Goal: Task Accomplishment & Management: Manage account settings

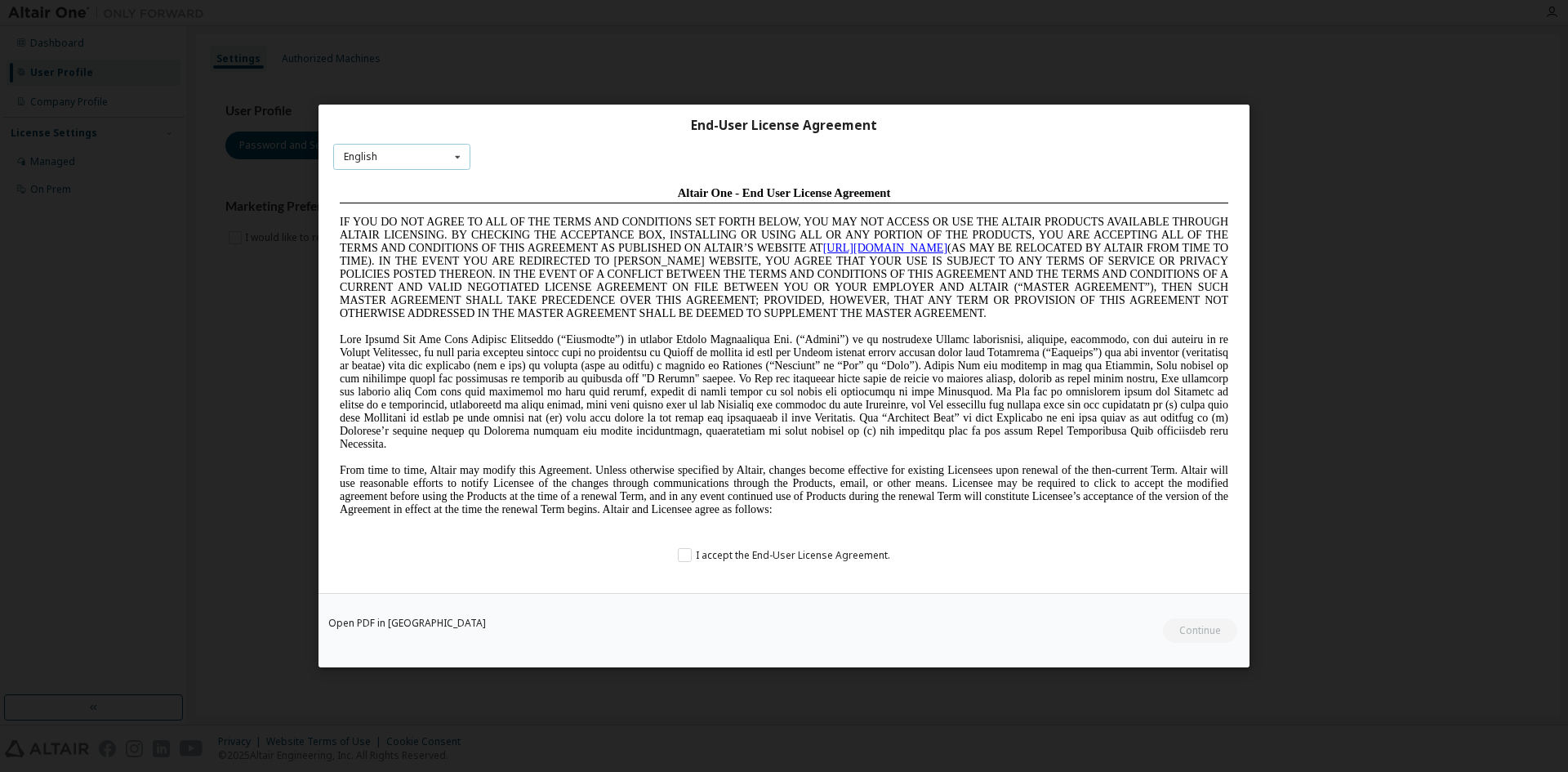
click at [404, 149] on div "English English Chinese French German Japanese Korean Portuguese" at bounding box center [402, 155] width 138 height 27
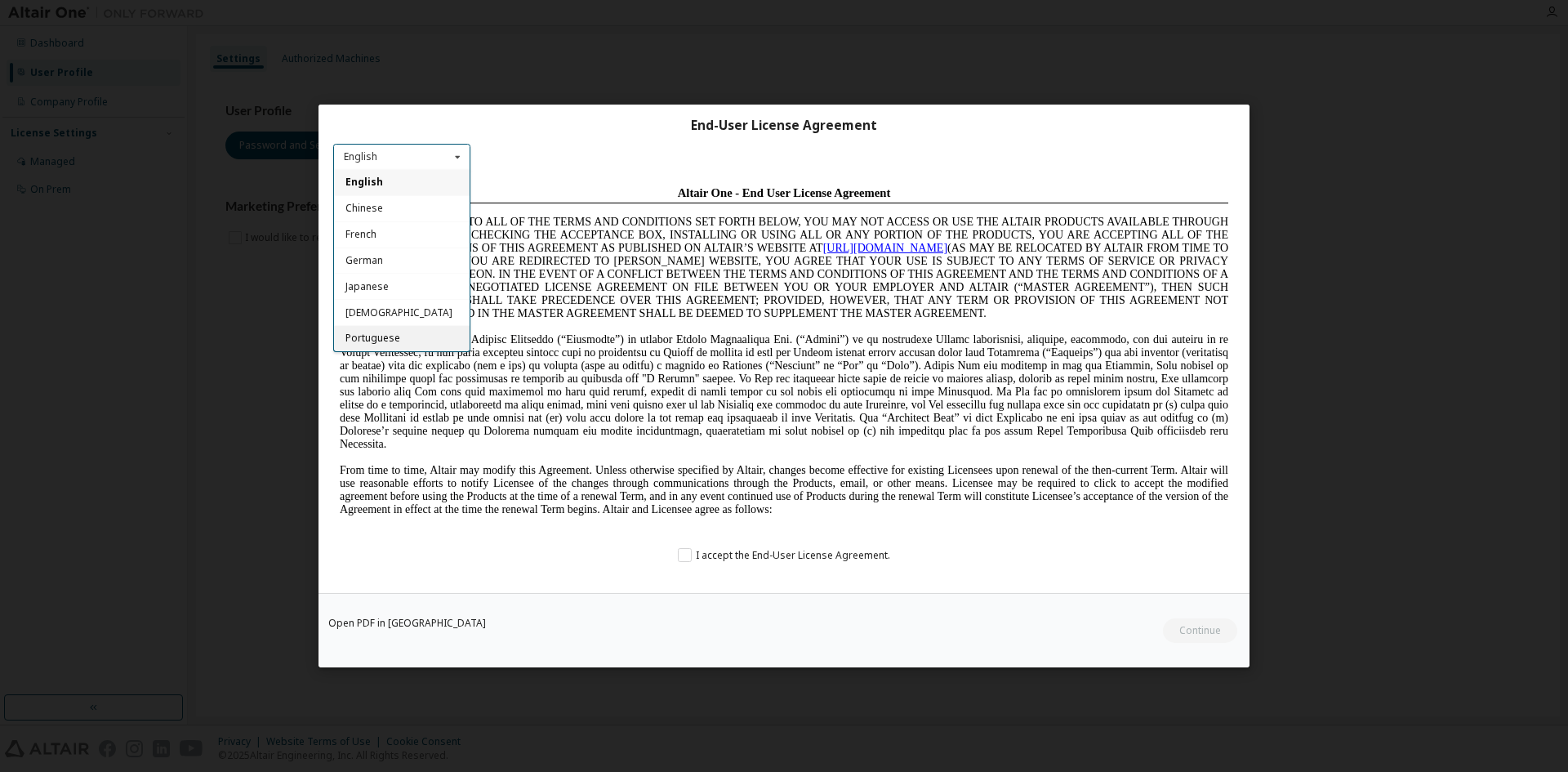
click at [394, 336] on span "Portuguese" at bounding box center [372, 338] width 54 height 14
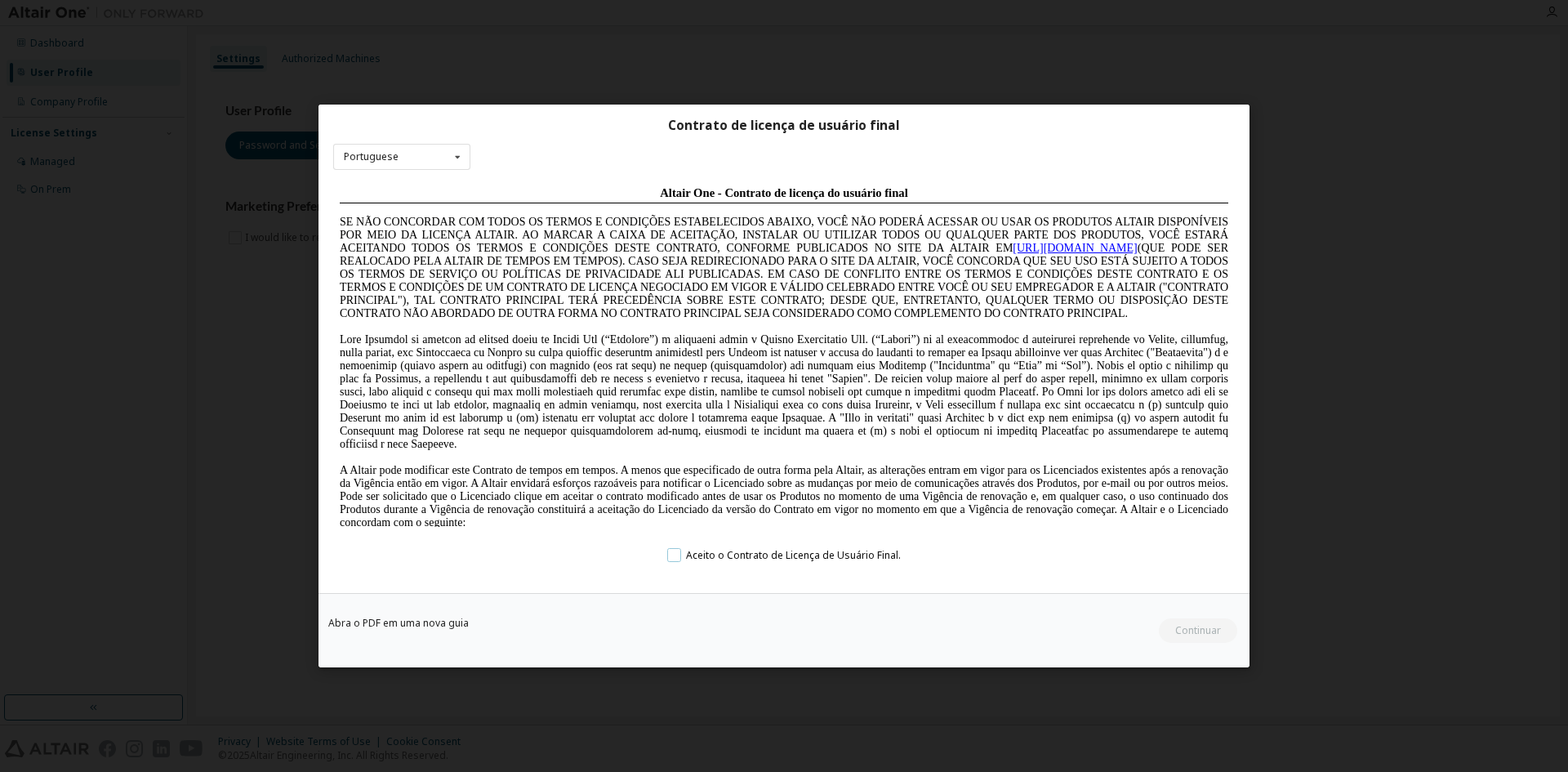
click at [731, 557] on label "Aceito o Contrato de Licença de Usuário Final." at bounding box center [783, 554] width 233 height 14
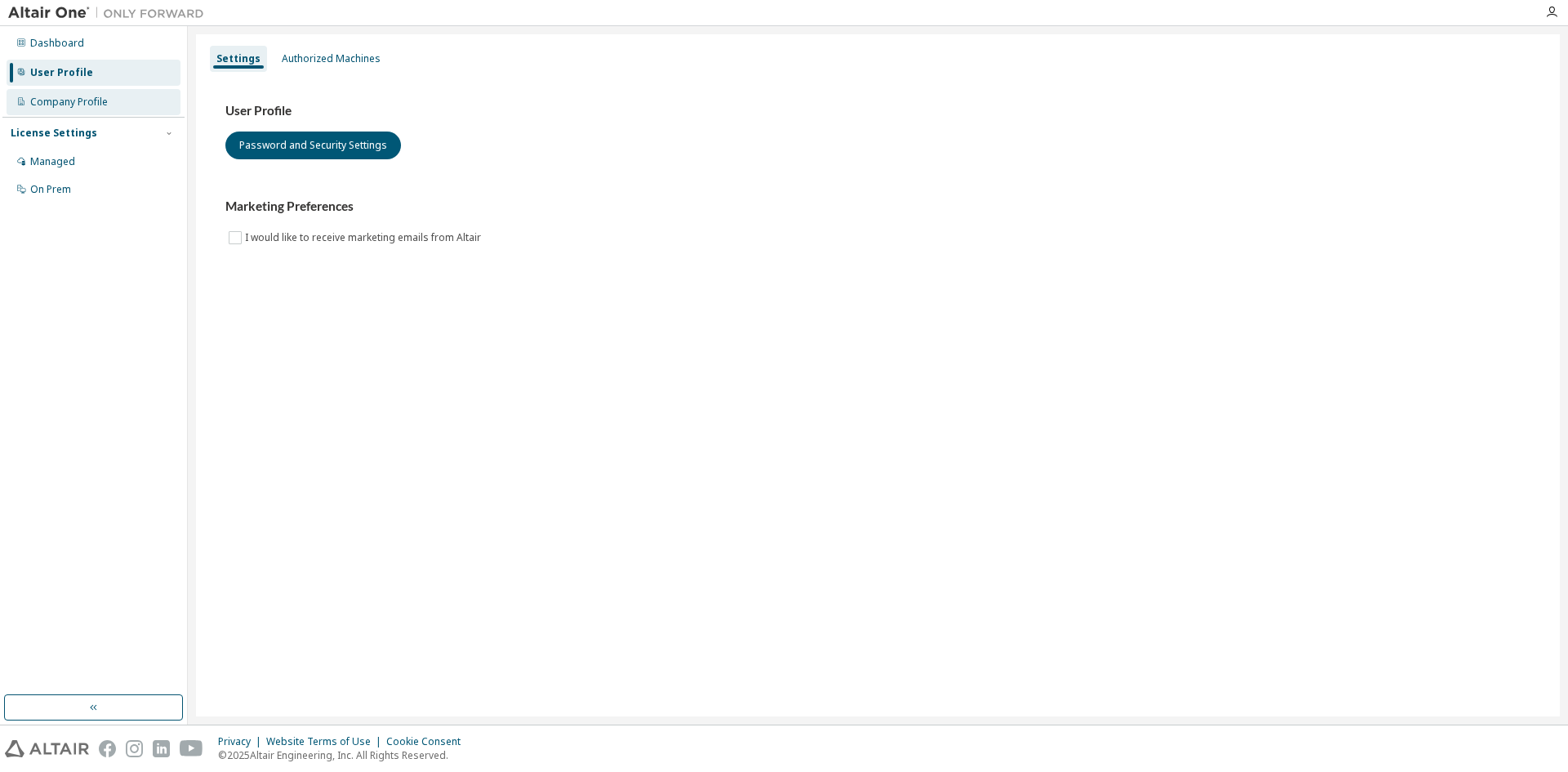
click at [79, 101] on div "Company Profile" at bounding box center [69, 102] width 77 height 13
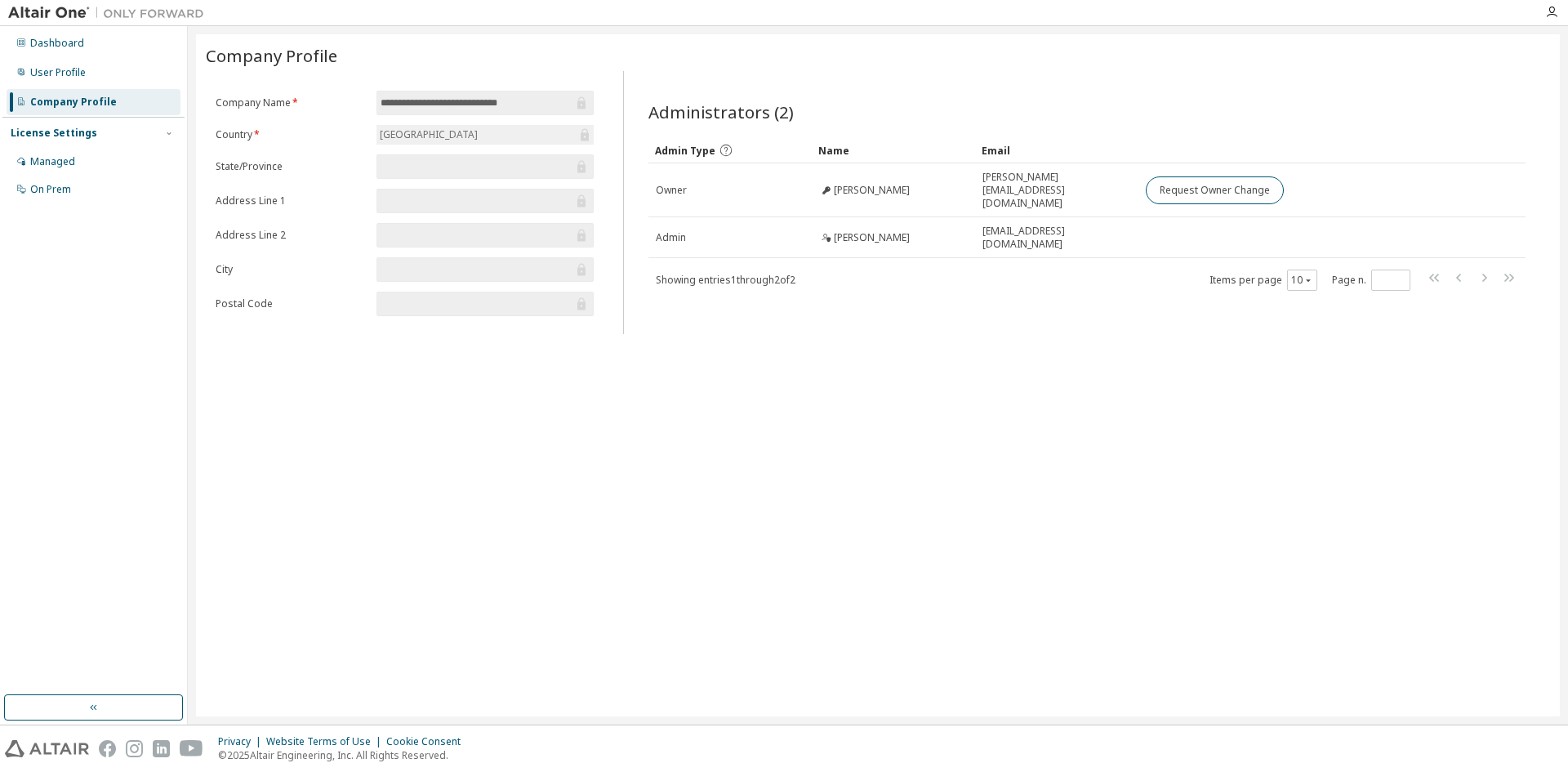
click at [43, 132] on div "License Settings" at bounding box center [53, 133] width 86 height 13
click at [49, 129] on div "License Settings" at bounding box center [53, 133] width 86 height 13
click at [89, 161] on div "Managed" at bounding box center [94, 161] width 174 height 26
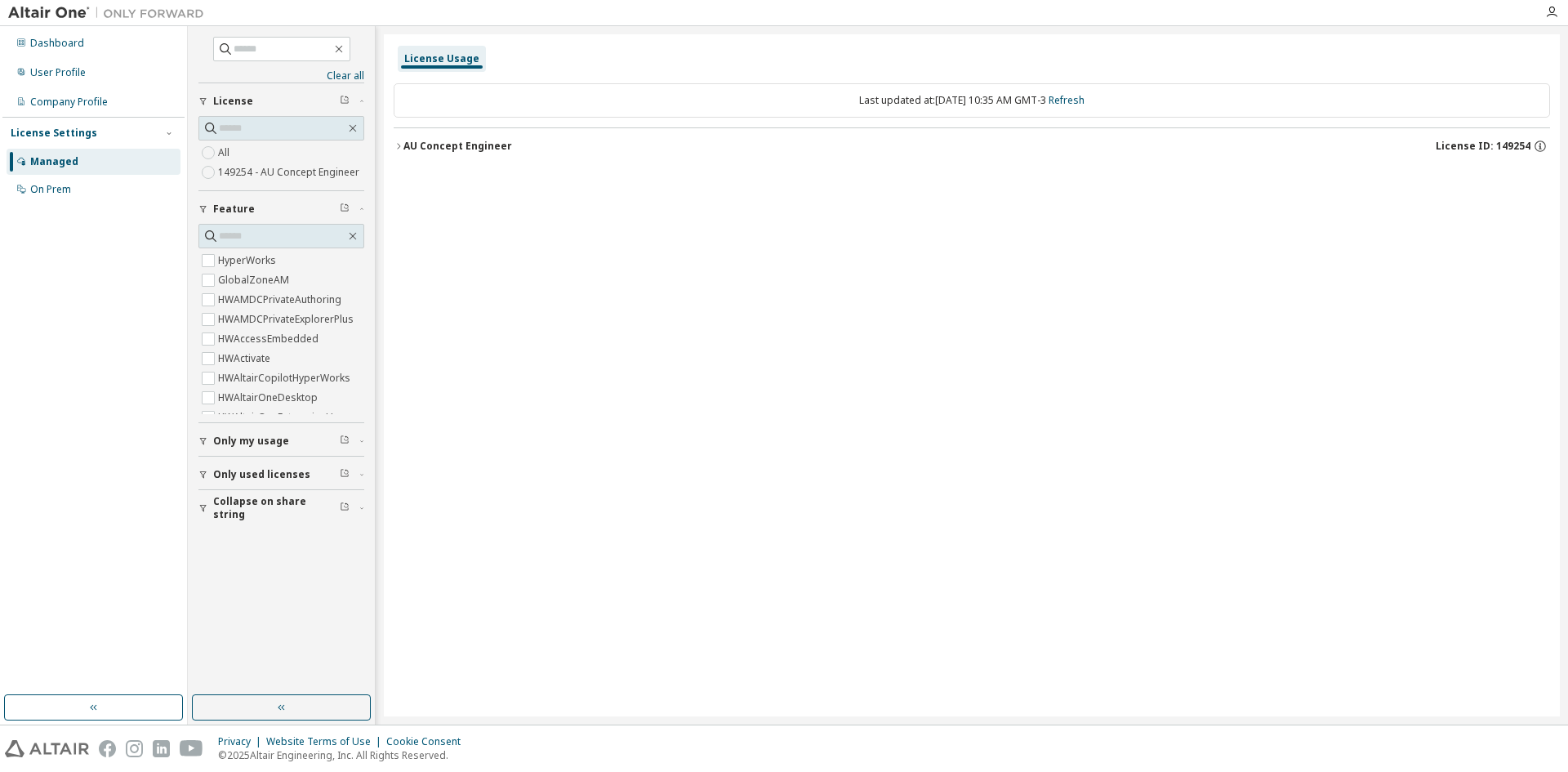
click at [402, 146] on icon "button" at bounding box center [399, 146] width 10 height 10
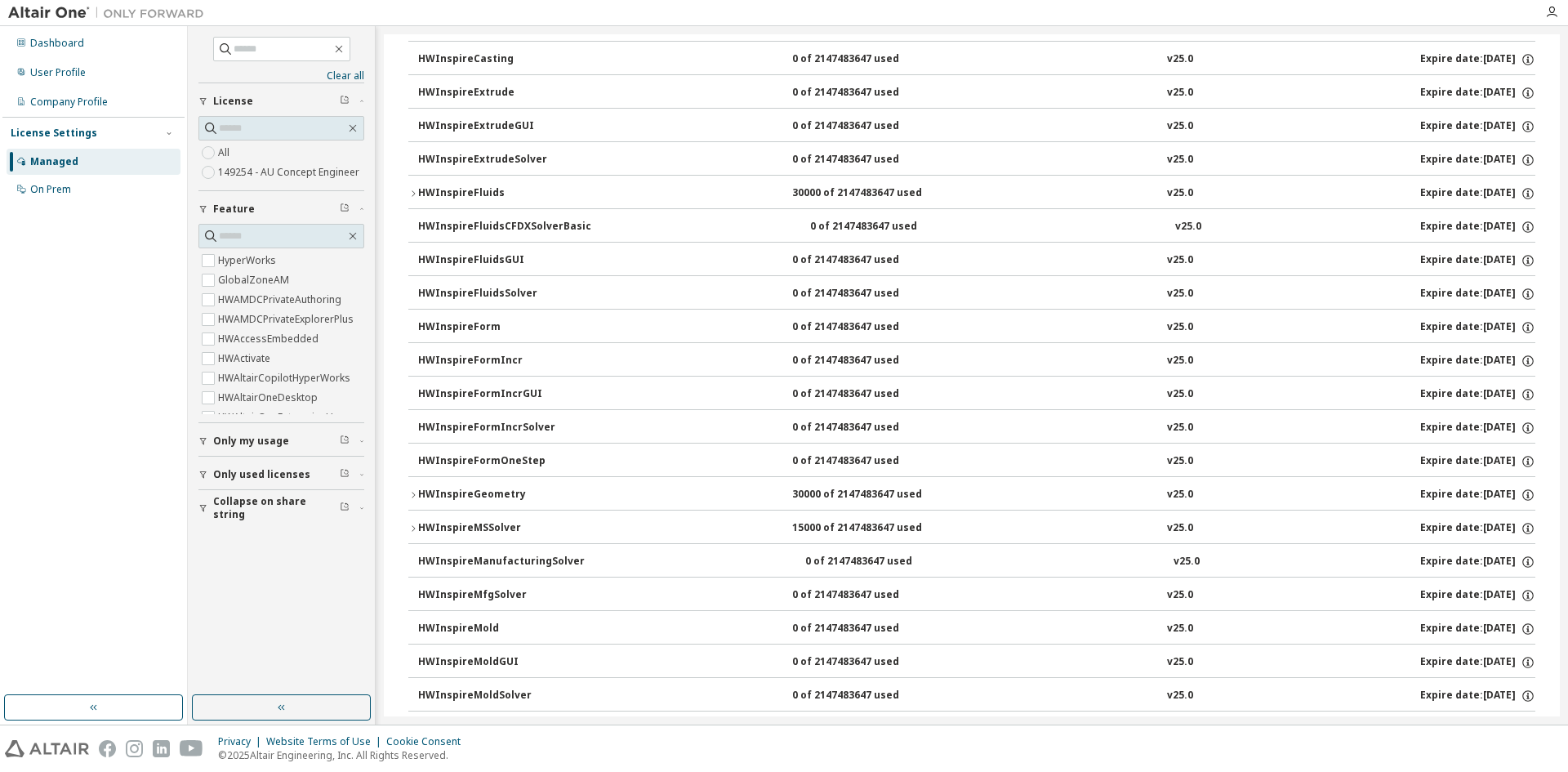
scroll to position [1496, 0]
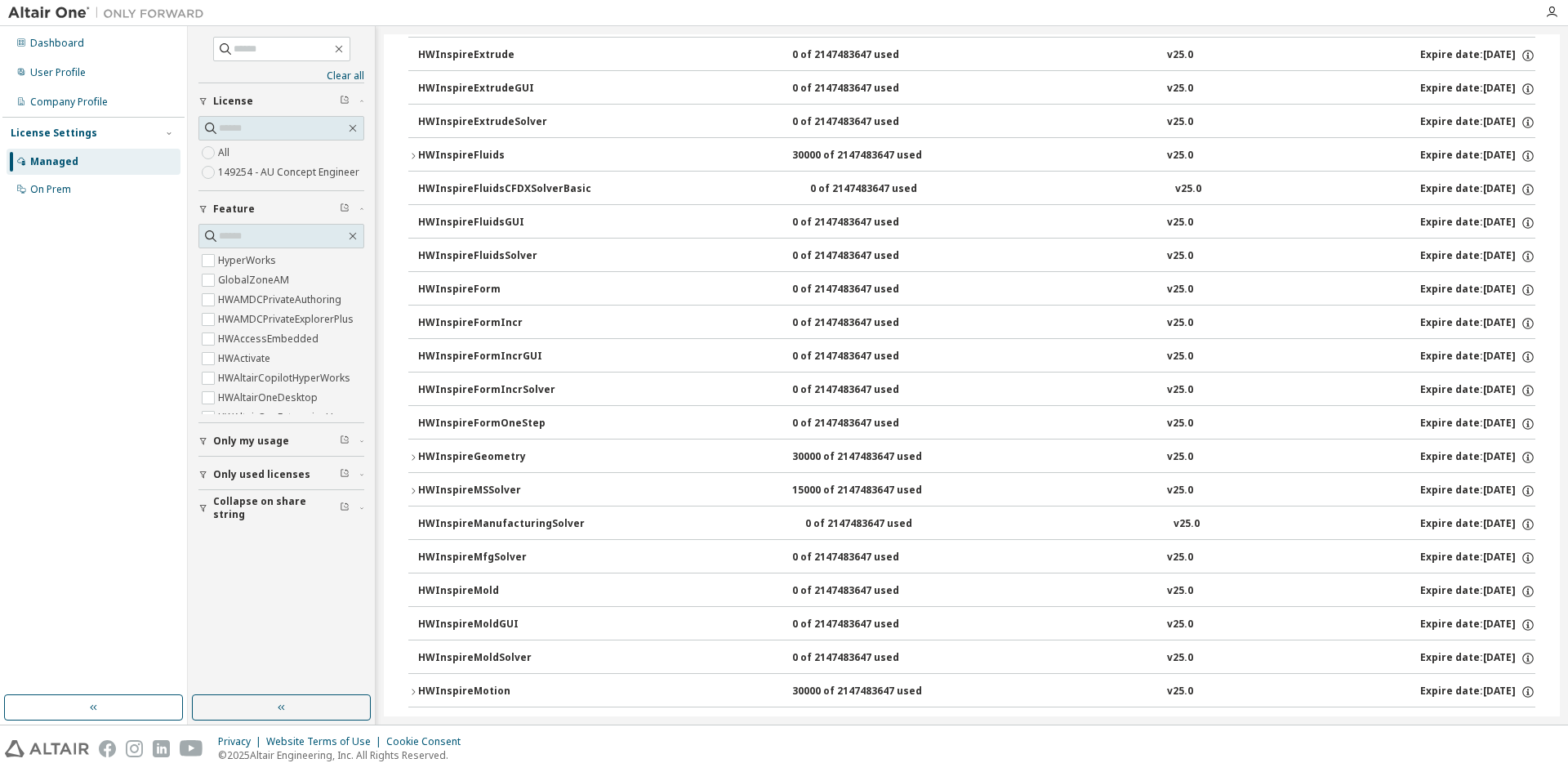
click at [282, 446] on span "Only my usage" at bounding box center [250, 440] width 76 height 13
click at [236, 467] on label "Yes" at bounding box center [228, 465] width 20 height 20
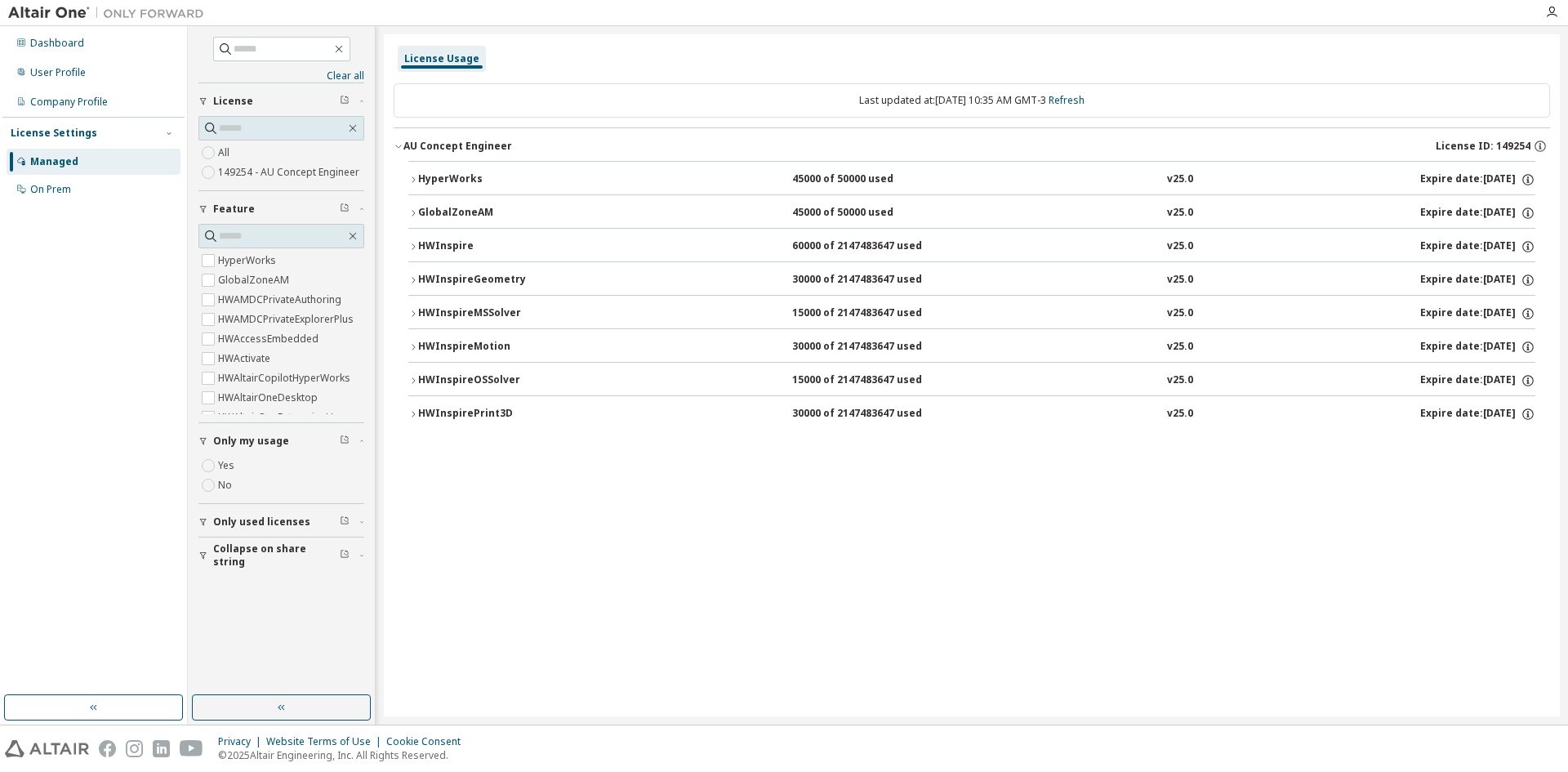
click at [249, 525] on span "Only used licenses" at bounding box center [261, 522] width 97 height 13
click at [228, 548] on label "Yes" at bounding box center [228, 546] width 20 height 20
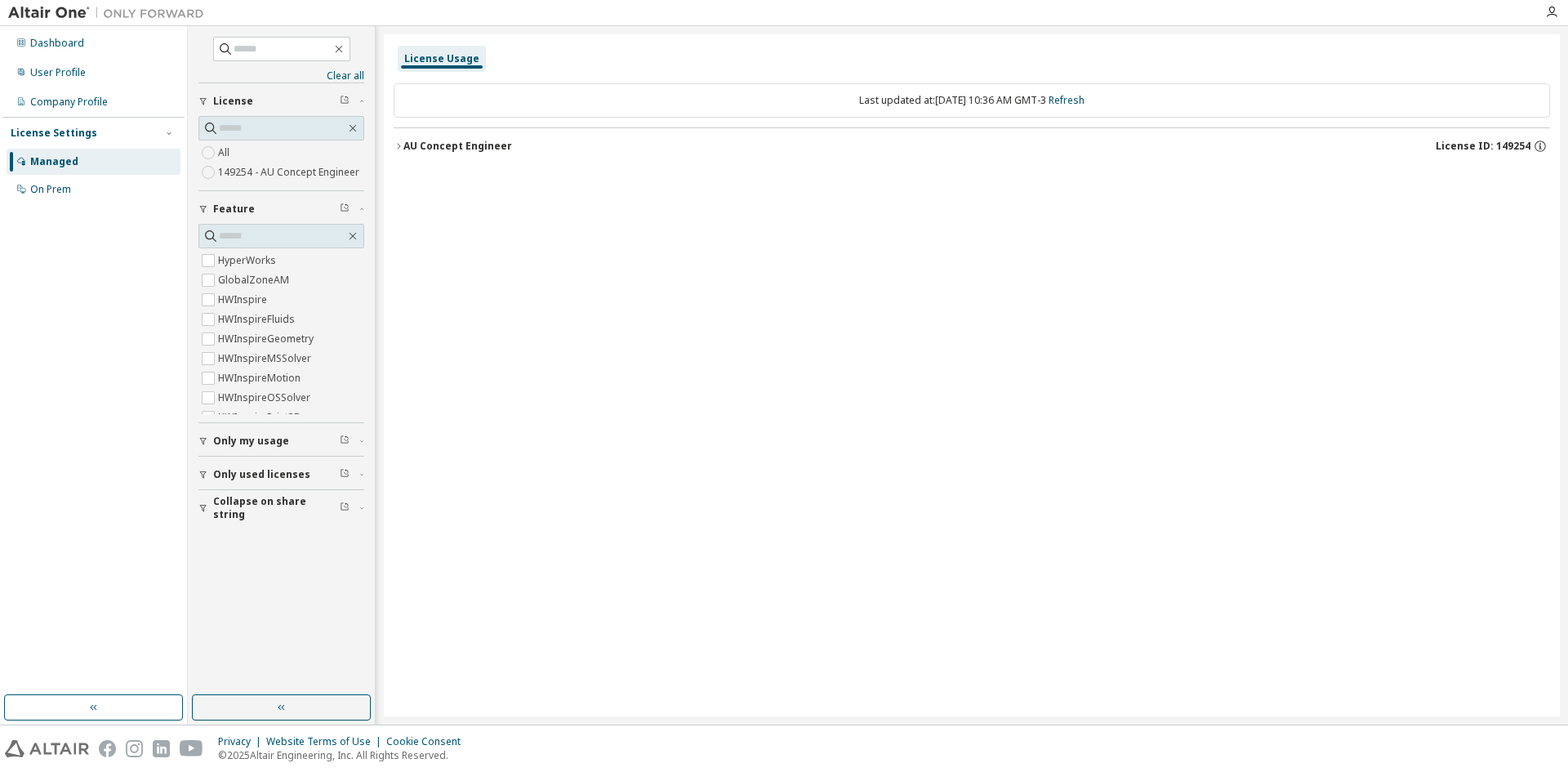
click at [450, 156] on button "AU Concept Engineer License ID: 149254" at bounding box center [972, 146] width 1156 height 36
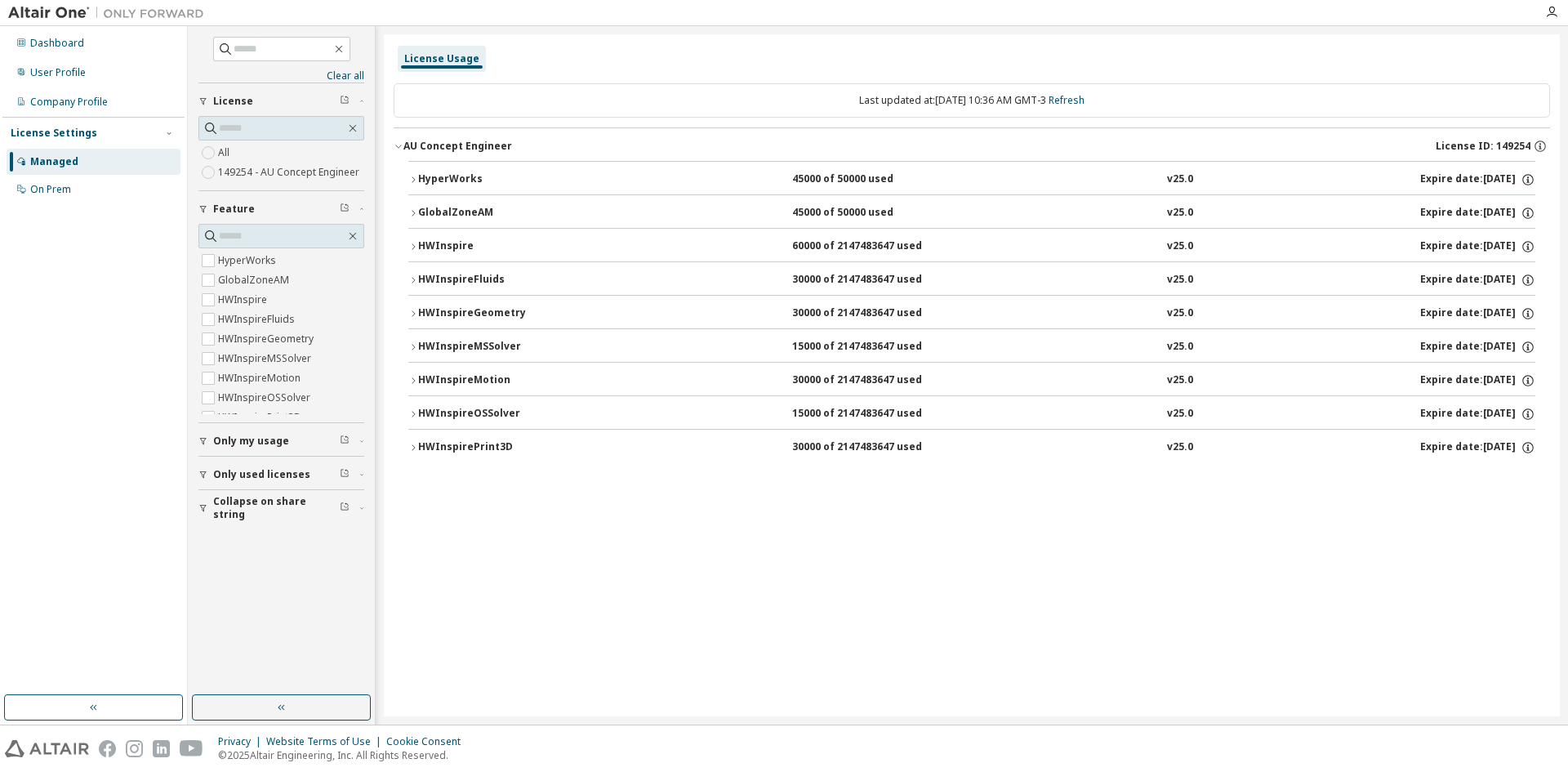
click at [258, 502] on span "Collapse on share string" at bounding box center [276, 508] width 127 height 26
click at [46, 189] on div "On Prem" at bounding box center [50, 189] width 41 height 13
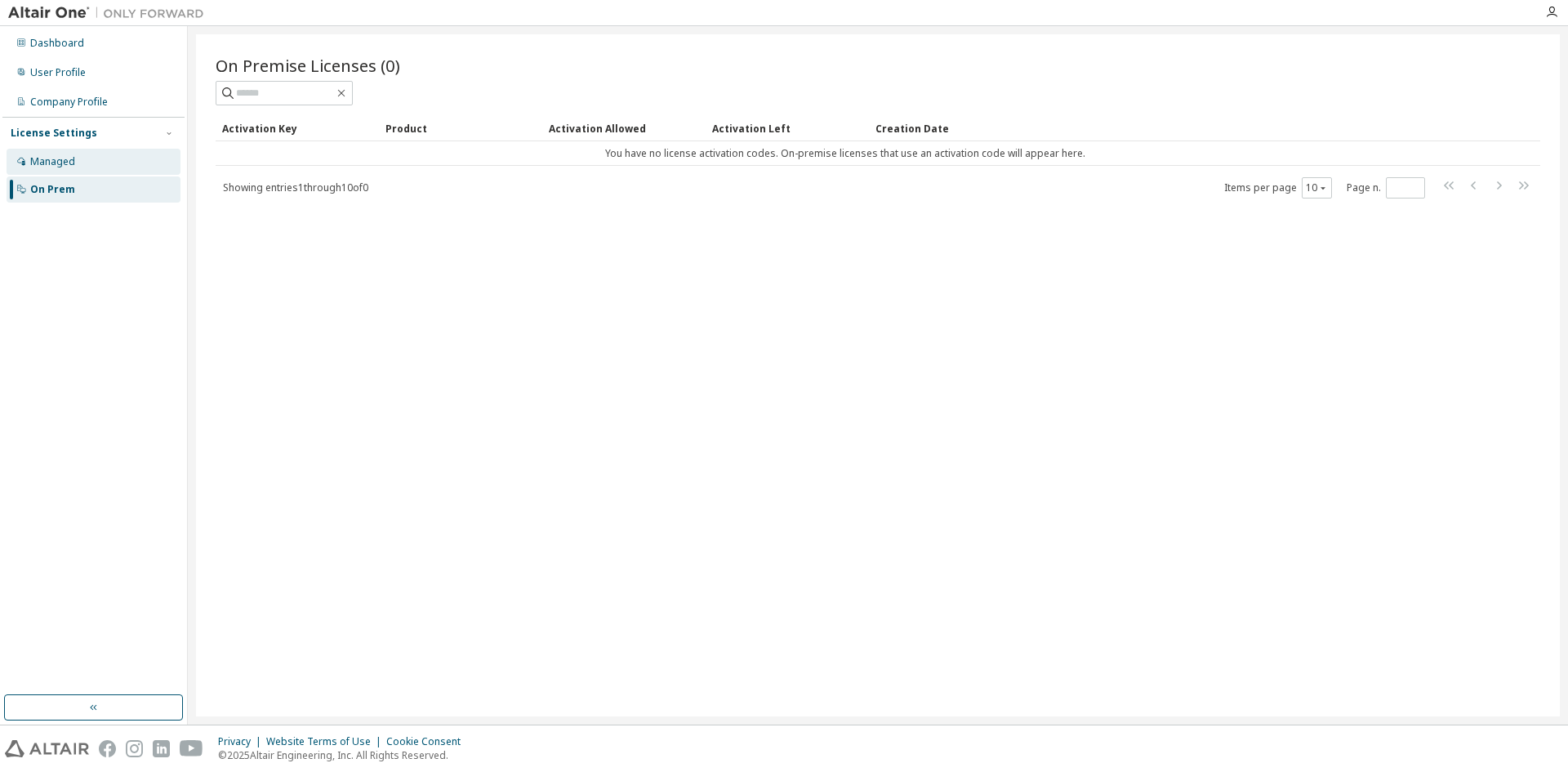
click at [30, 165] on div "Managed" at bounding box center [94, 161] width 174 height 26
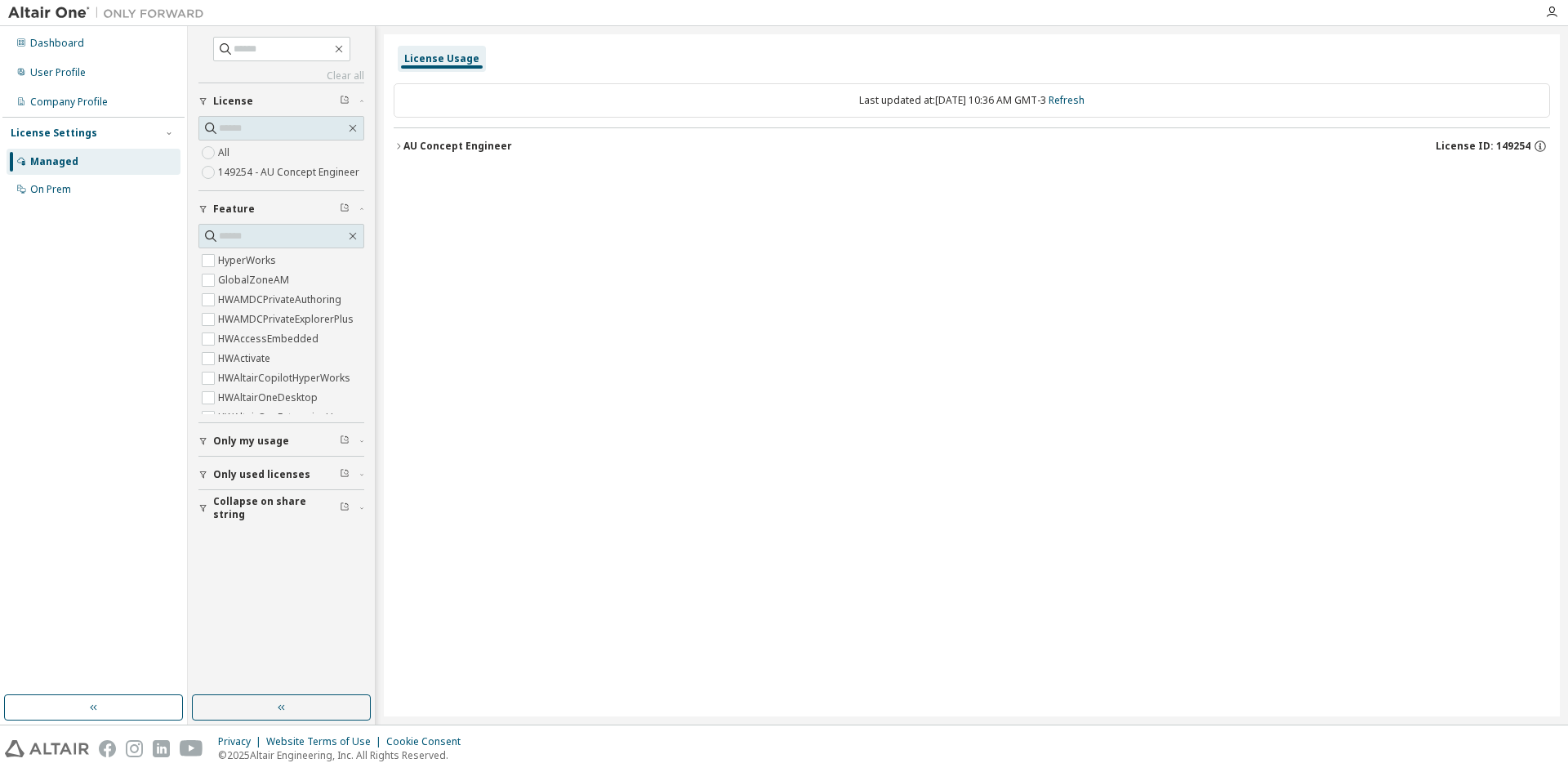
click at [60, 119] on div "License Settings Managed On Prem" at bounding box center [93, 160] width 182 height 87
click at [63, 113] on div "Company Profile" at bounding box center [94, 102] width 174 height 26
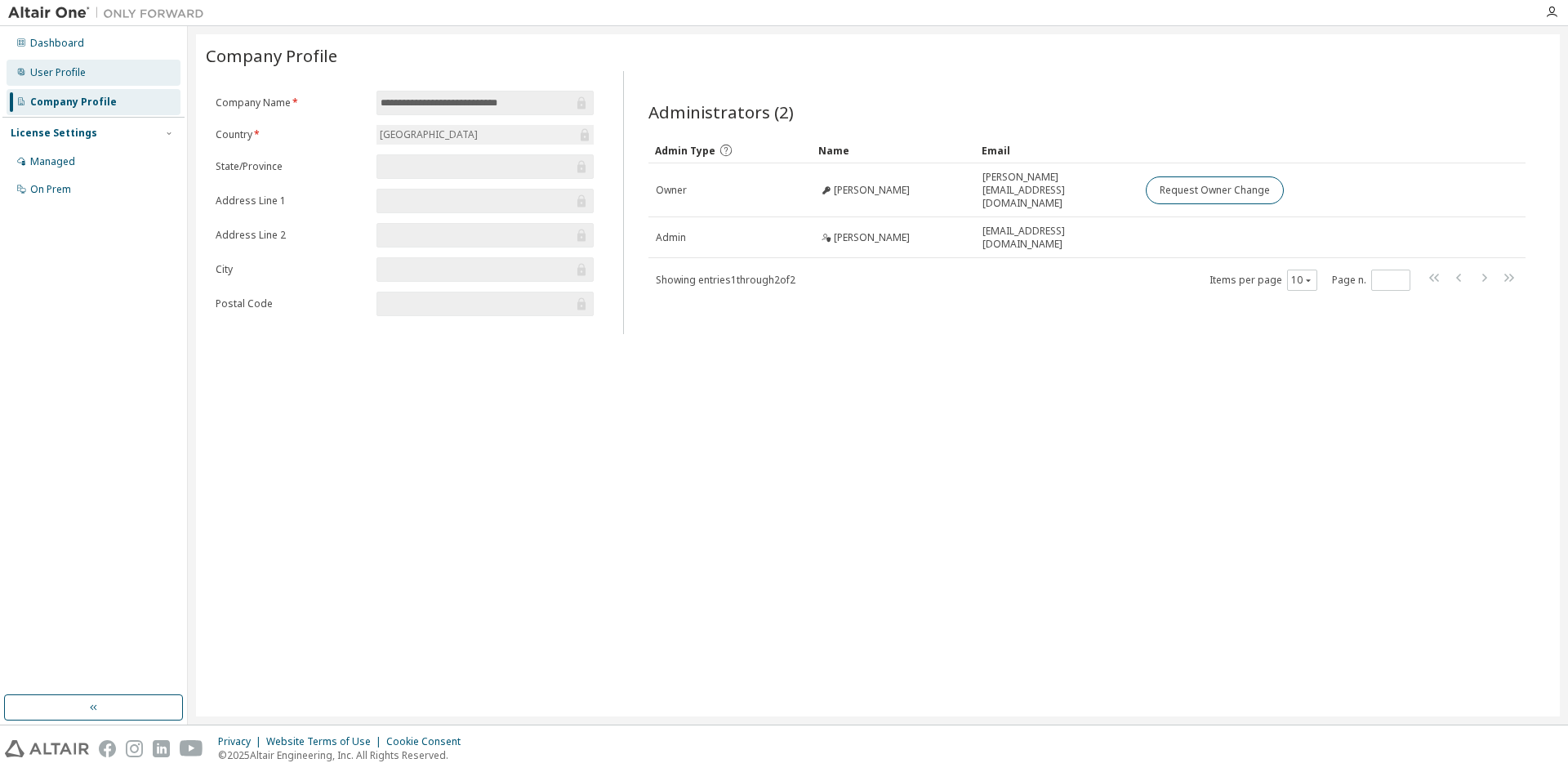
click at [63, 74] on div "User Profile" at bounding box center [58, 72] width 55 height 13
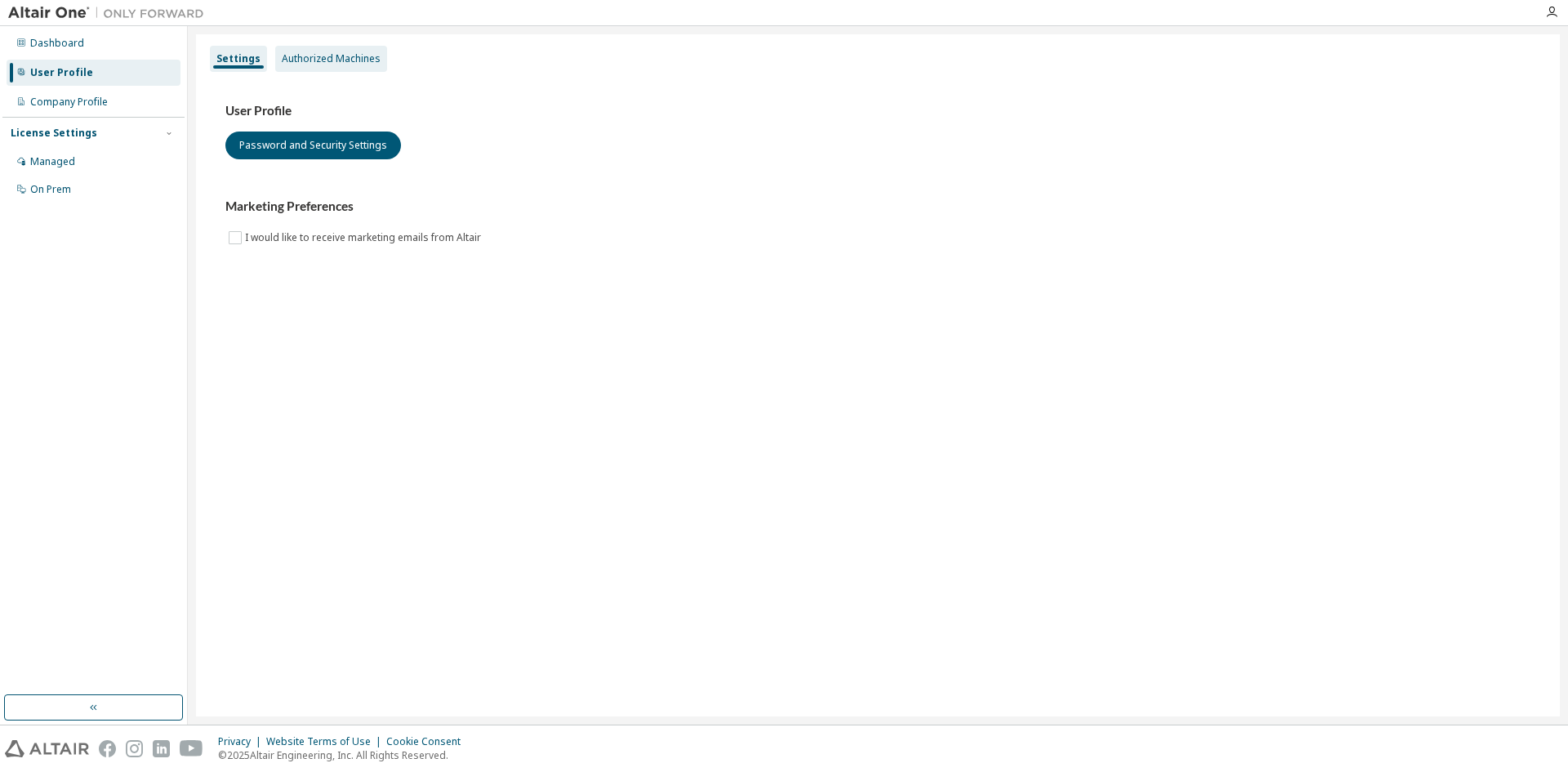
click at [332, 58] on div "Authorized Machines" at bounding box center [332, 58] width 99 height 13
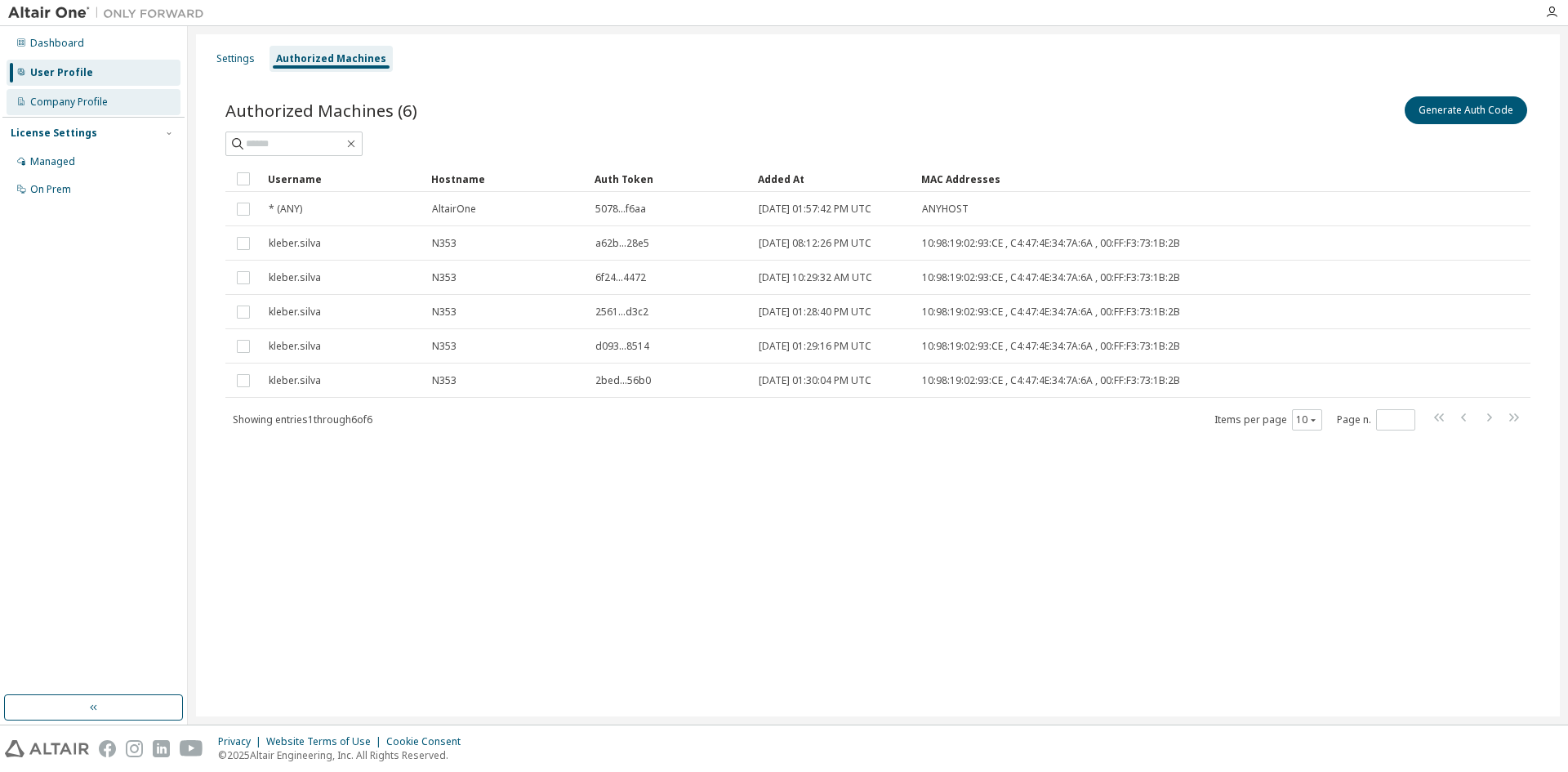
click at [55, 112] on div "Company Profile" at bounding box center [94, 102] width 174 height 26
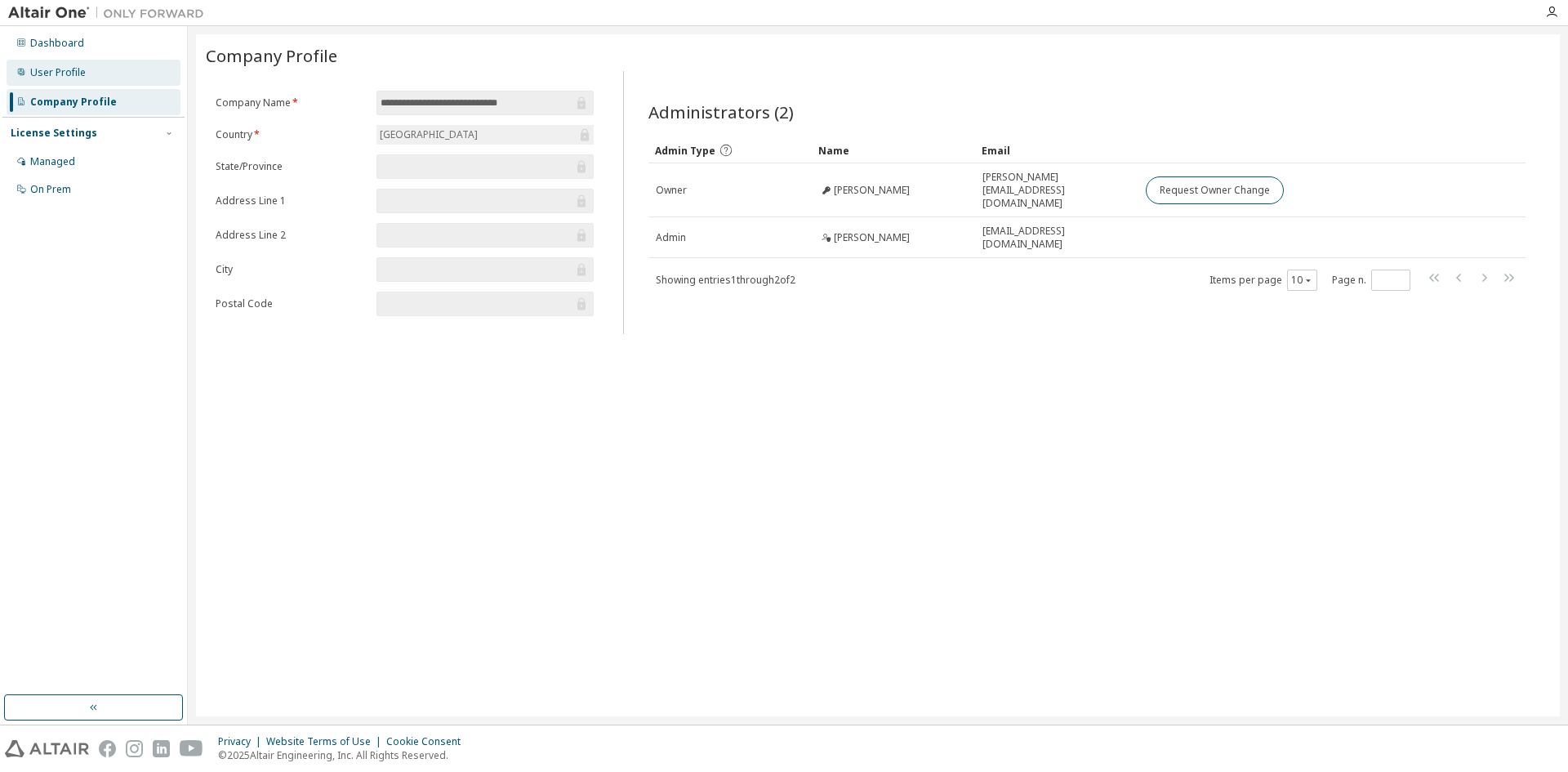
click at [125, 72] on div "User Profile" at bounding box center [94, 72] width 174 height 26
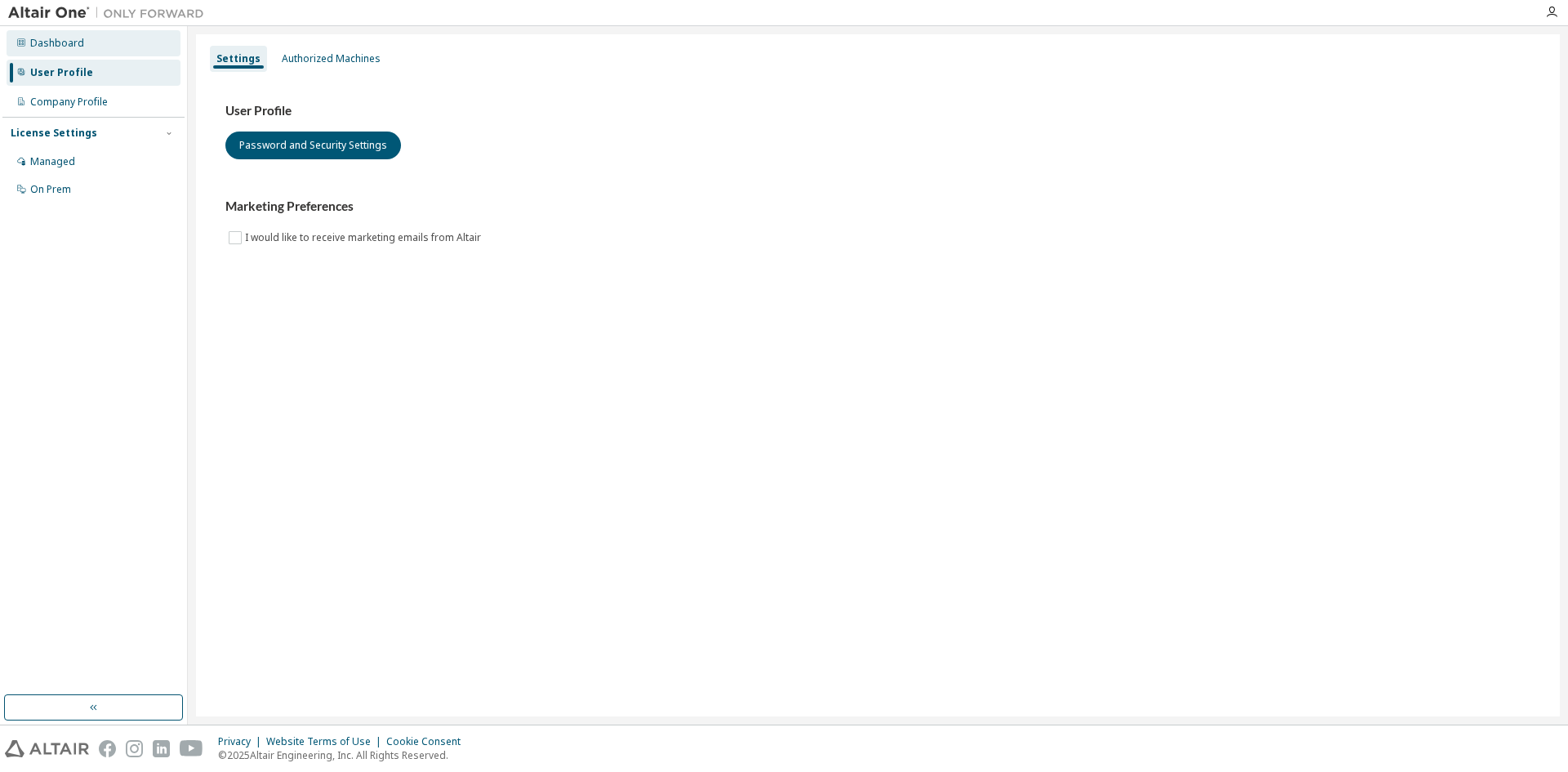
click at [69, 41] on div "Dashboard" at bounding box center [57, 43] width 53 height 13
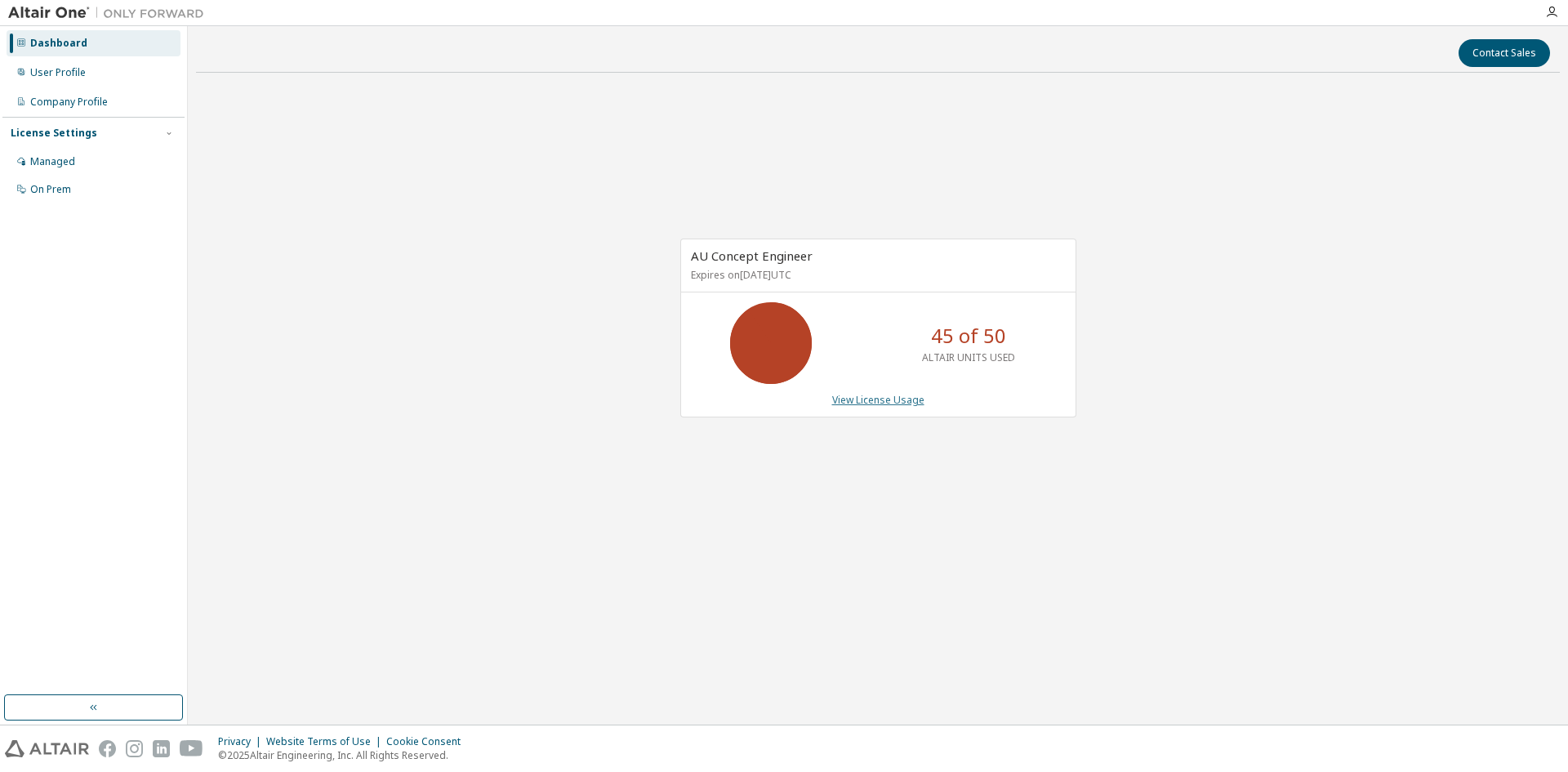
click at [880, 402] on link "View License Usage" at bounding box center [878, 400] width 92 height 14
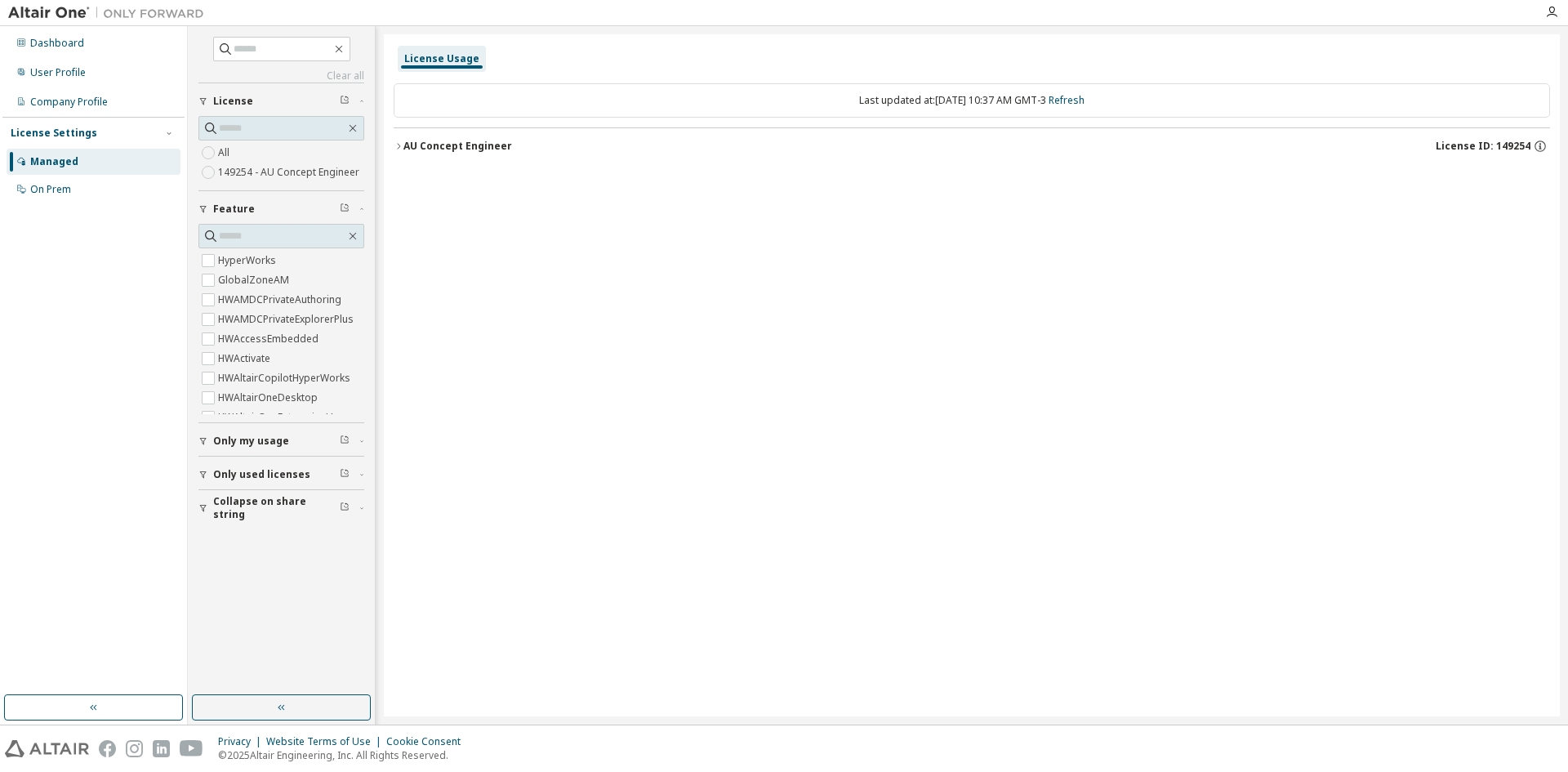
click at [445, 148] on div "AU Concept Engineer" at bounding box center [458, 145] width 109 height 13
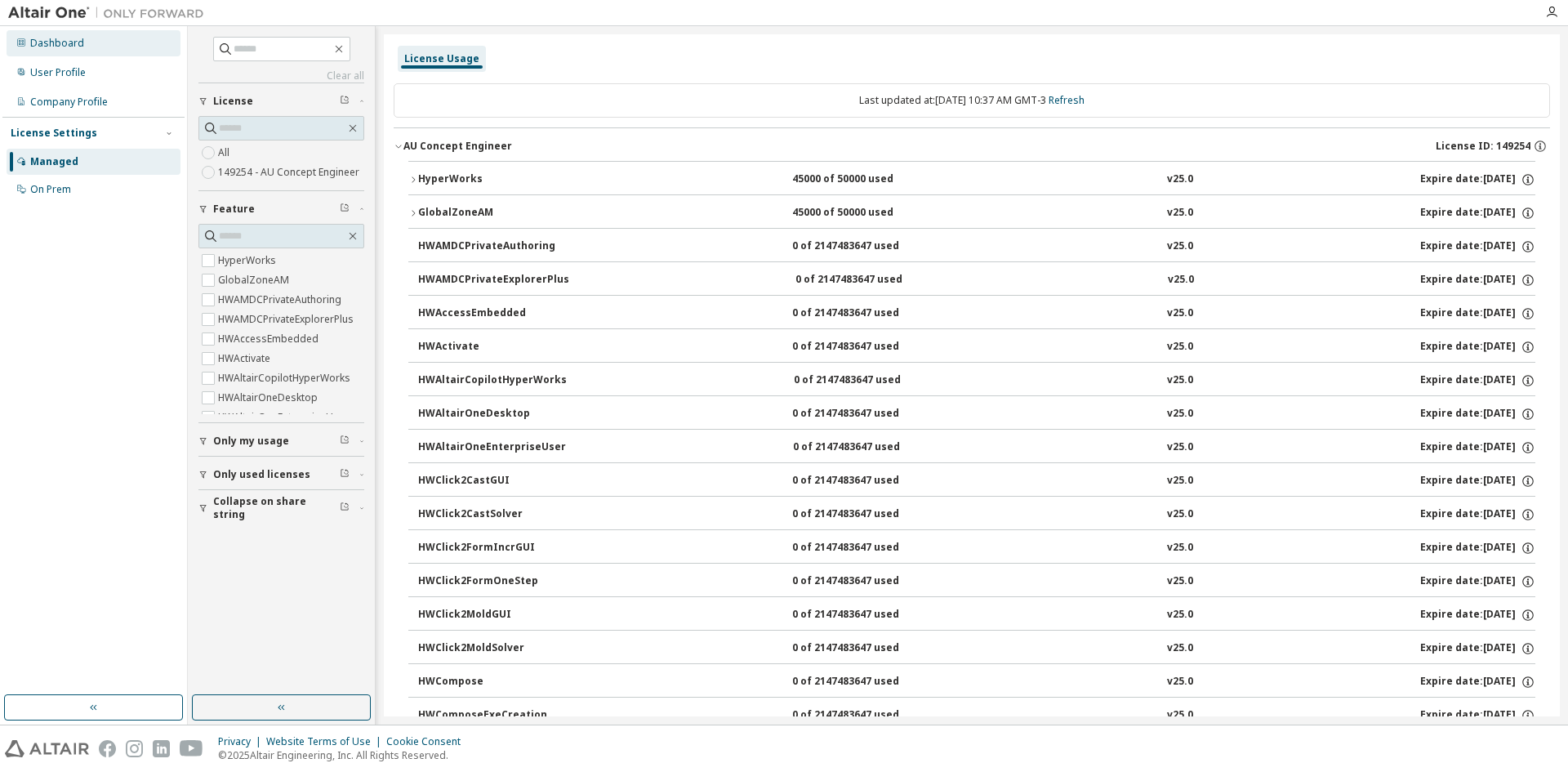
click at [74, 49] on div "Dashboard" at bounding box center [94, 44] width 174 height 26
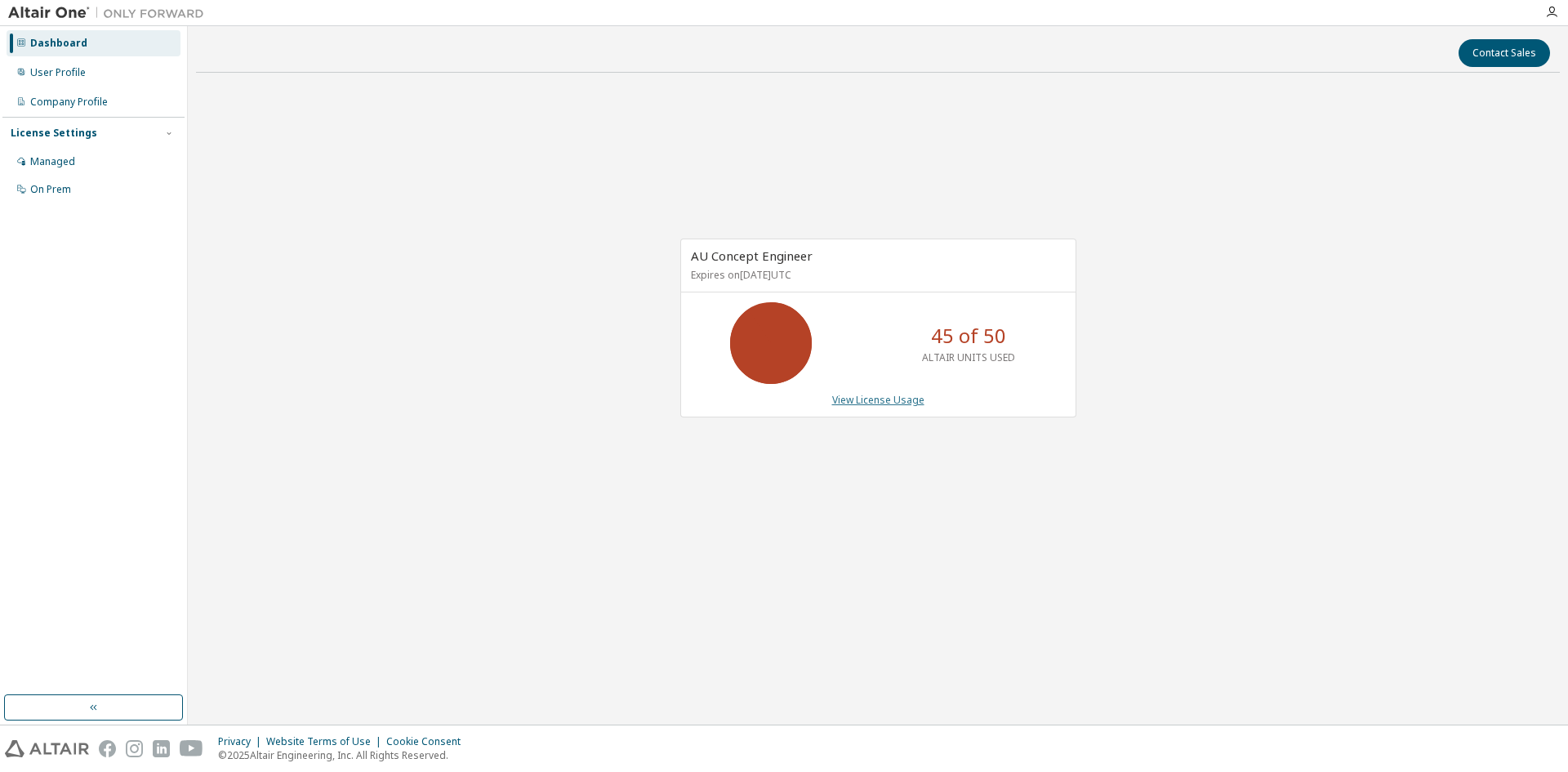
click at [870, 402] on link "View License Usage" at bounding box center [878, 400] width 92 height 14
